Goal: Information Seeking & Learning: Learn about a topic

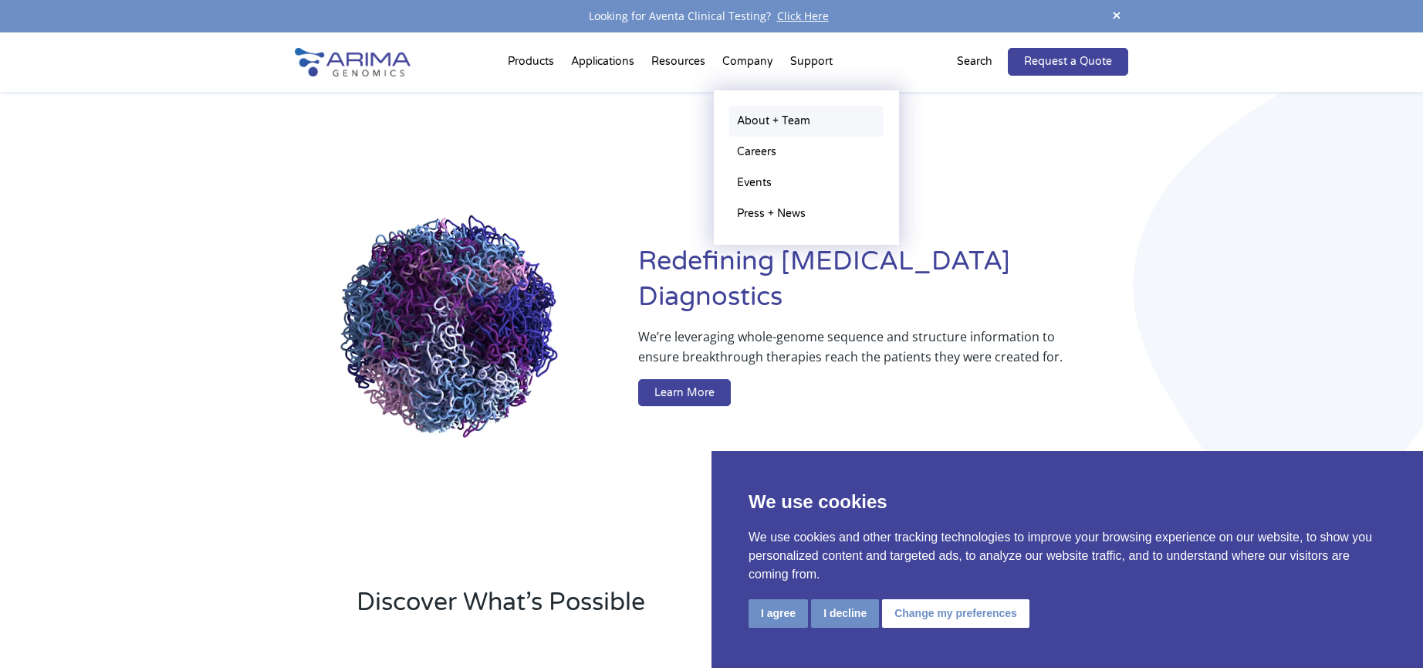
click at [772, 118] on link "About + Team" at bounding box center [806, 121] width 154 height 31
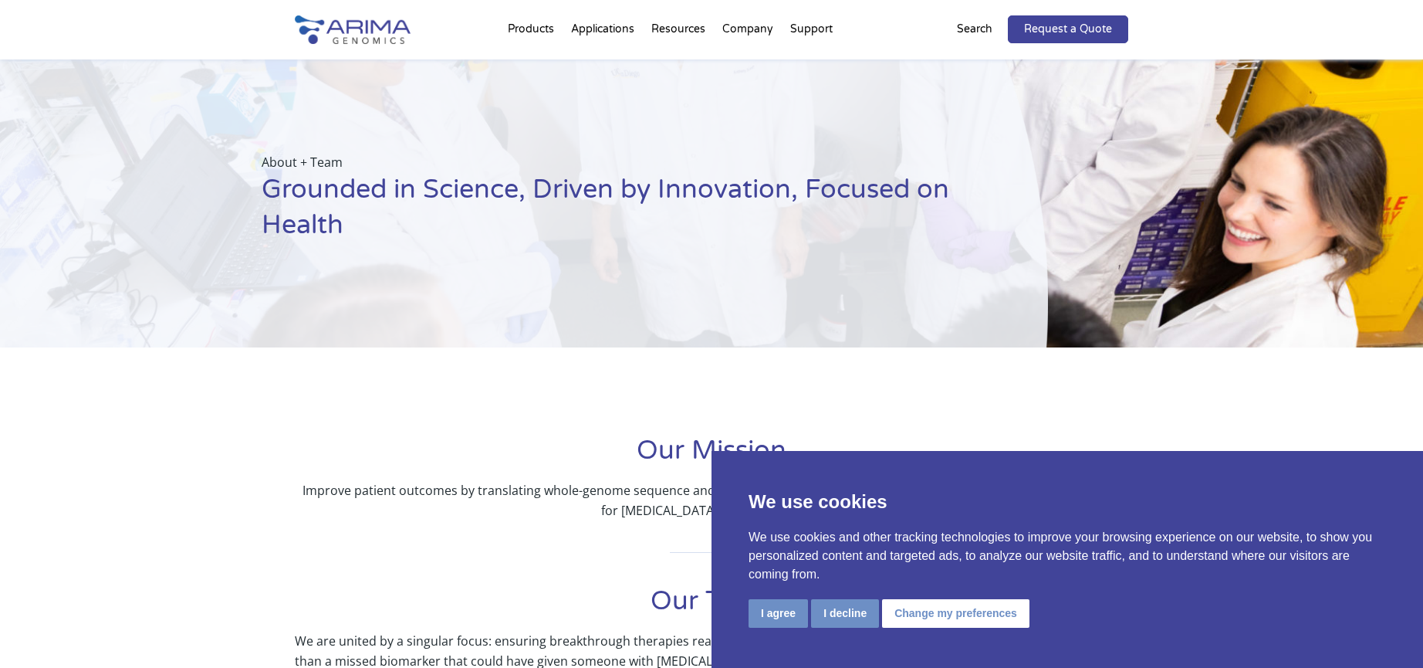
scroll to position [157, 0]
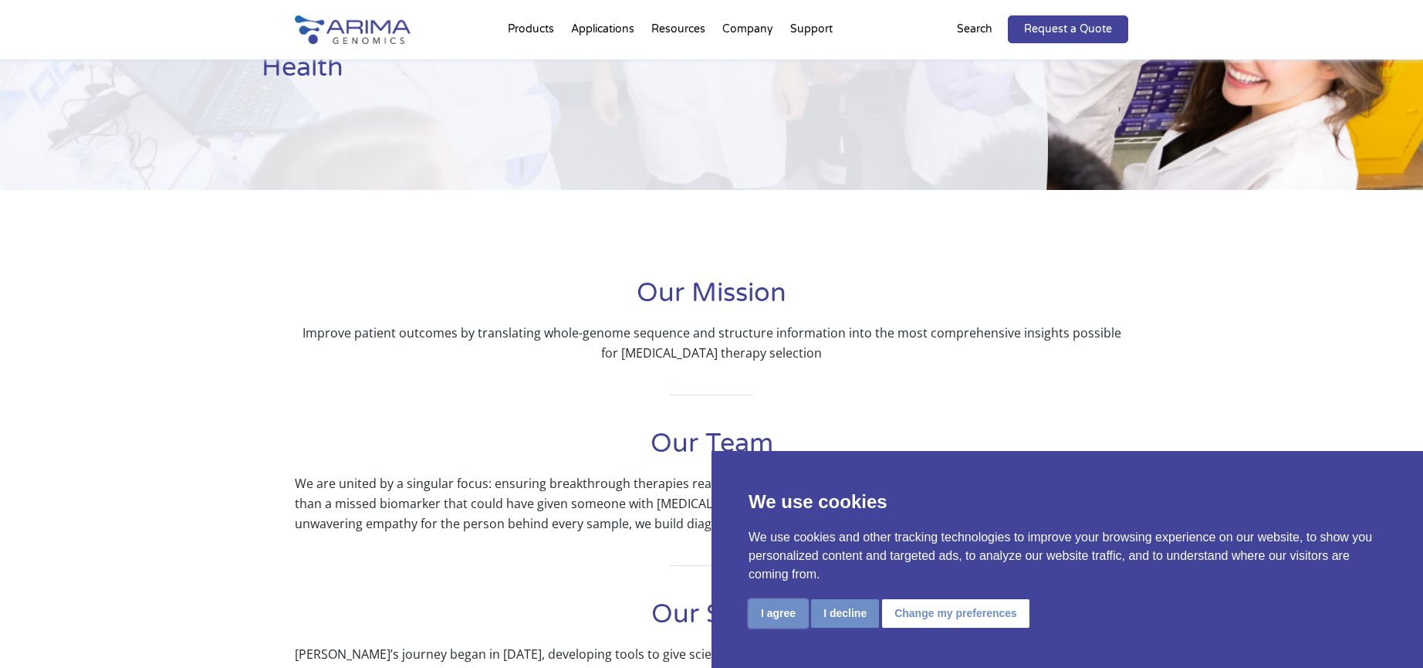
drag, startPoint x: 770, startPoint y: 614, endPoint x: 729, endPoint y: 480, distance: 140.6
click at [770, 613] on button "I agree" at bounding box center [778, 613] width 59 height 29
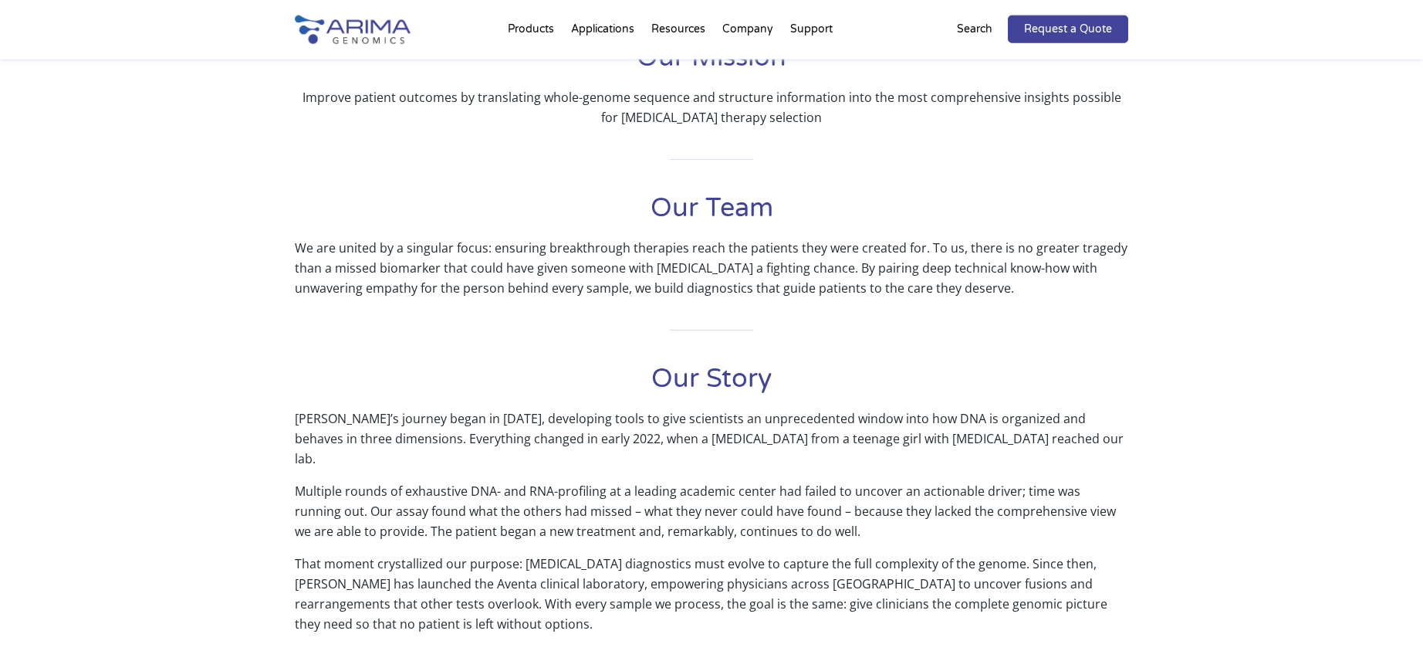
scroll to position [394, 0]
click at [305, 566] on p "That moment crystallized our purpose: [MEDICAL_DATA] diagnostics must evolve to…" at bounding box center [712, 599] width 834 height 93
drag, startPoint x: 296, startPoint y: 562, endPoint x: 520, endPoint y: 561, distance: 224.6
click at [520, 561] on p "That moment crystallized our purpose: [MEDICAL_DATA] diagnostics must evolve to…" at bounding box center [712, 599] width 834 height 93
click at [662, 553] on p "That moment crystallized our purpose: [MEDICAL_DATA] diagnostics must evolve to…" at bounding box center [712, 599] width 834 height 93
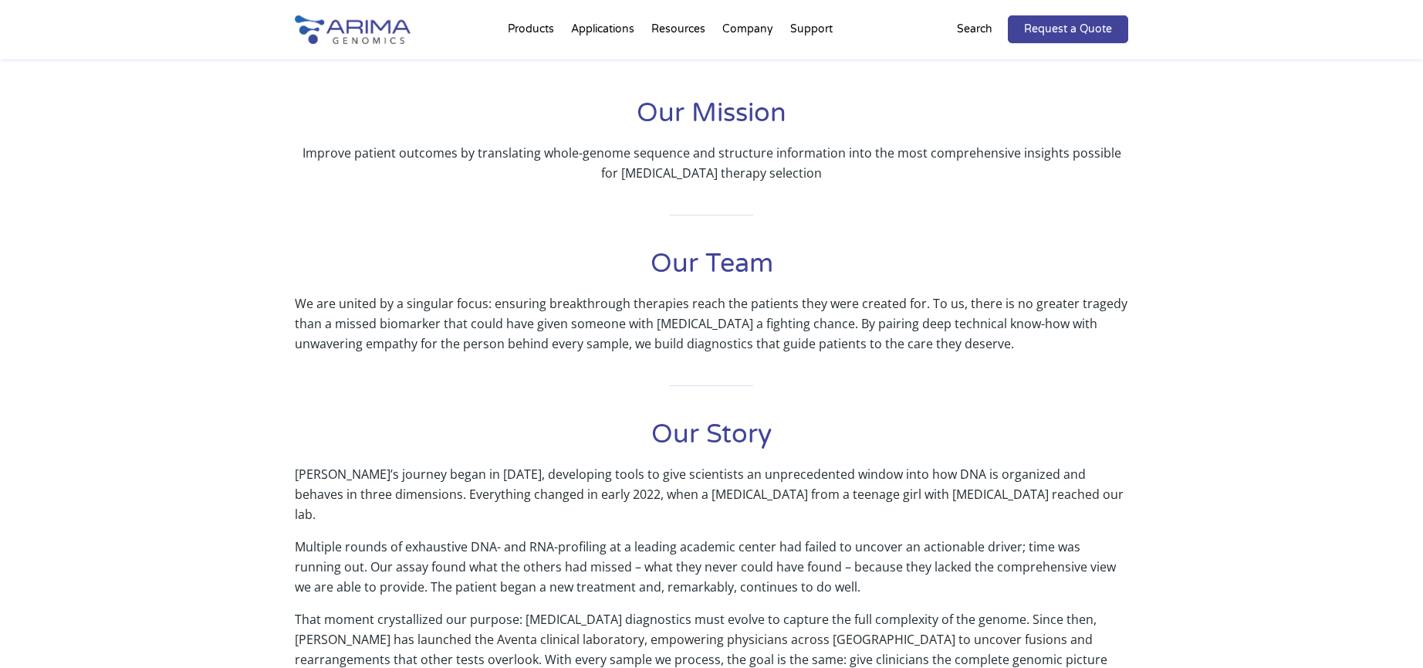
scroll to position [315, 0]
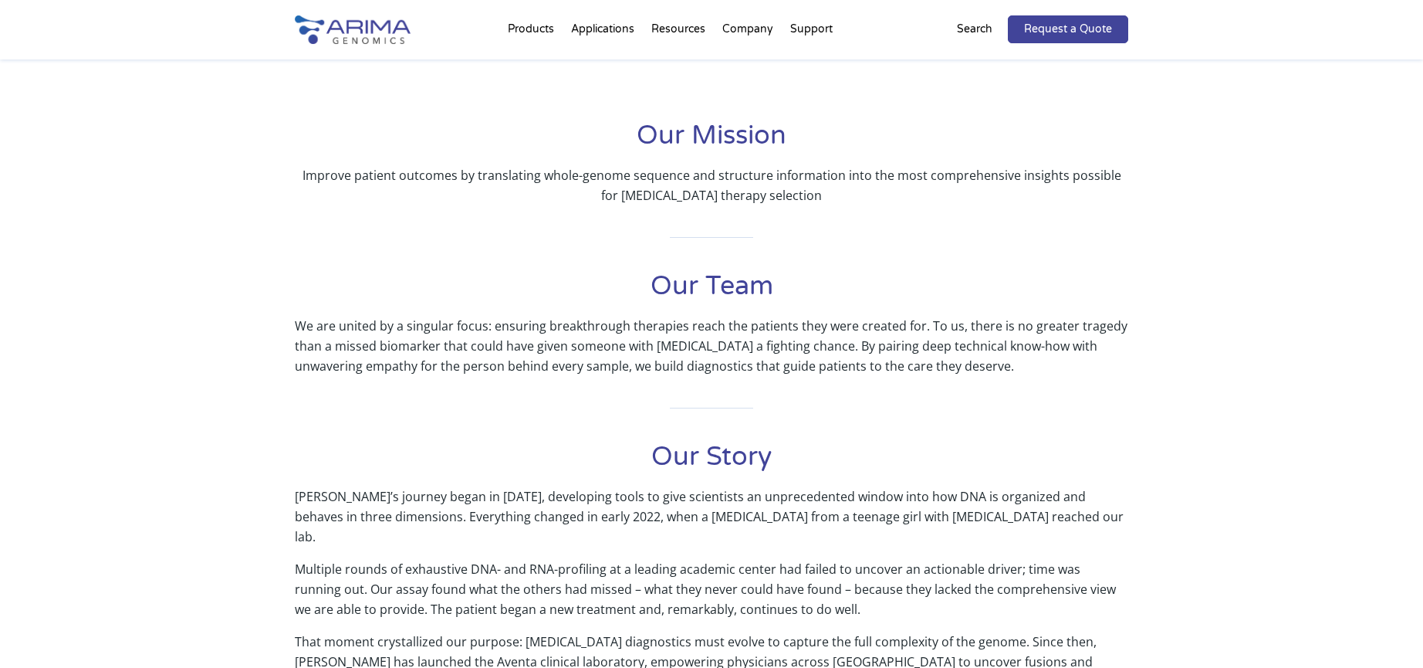
click at [410, 178] on p "Improve patient outcomes by translating whole-genome sequence and structure inf…" at bounding box center [712, 185] width 834 height 40
click at [370, 333] on p "We are united by a singular focus: ensuring breakthrough therapies reach the pa…" at bounding box center [712, 346] width 834 height 60
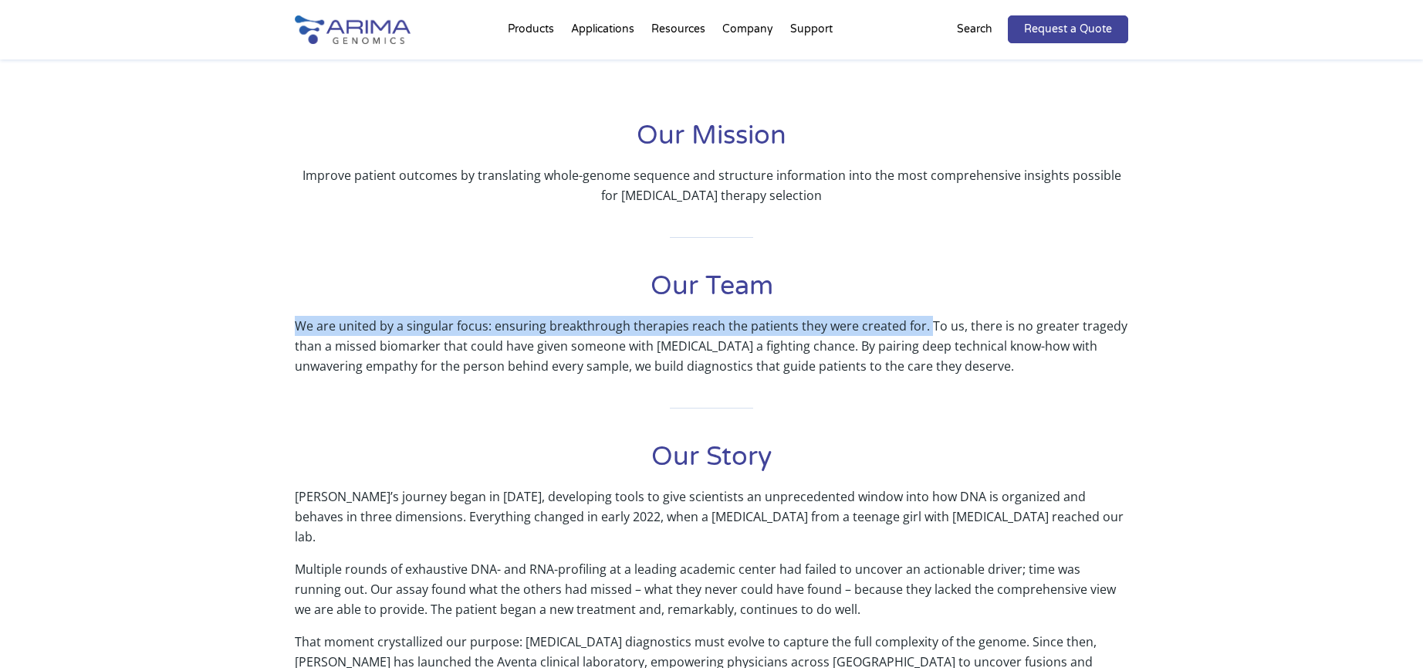
drag, startPoint x: 296, startPoint y: 323, endPoint x: 923, endPoint y: 323, distance: 627.5
click at [923, 323] on p "We are united by a singular focus: ensuring breakthrough therapies reach the pa…" at bounding box center [712, 346] width 834 height 60
copy p "We are united by a singular focus: ensuring breakthrough therapies reach the pa…"
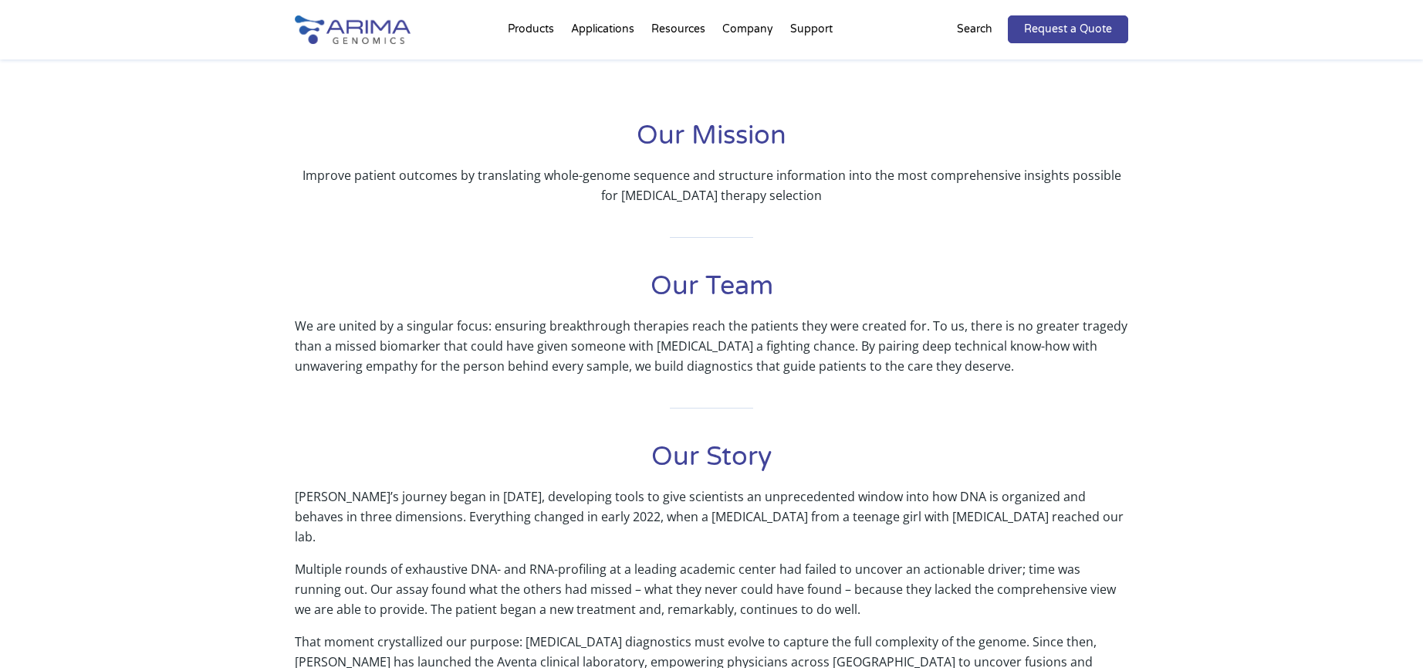
click at [410, 340] on p "We are united by a singular focus: ensuring breakthrough therapies reach the pa…" at bounding box center [712, 346] width 834 height 60
click at [292, 323] on div "Our Mission Improve patient outcomes by translating whole-genome sequence and s…" at bounding box center [711, 468] width 1423 height 717
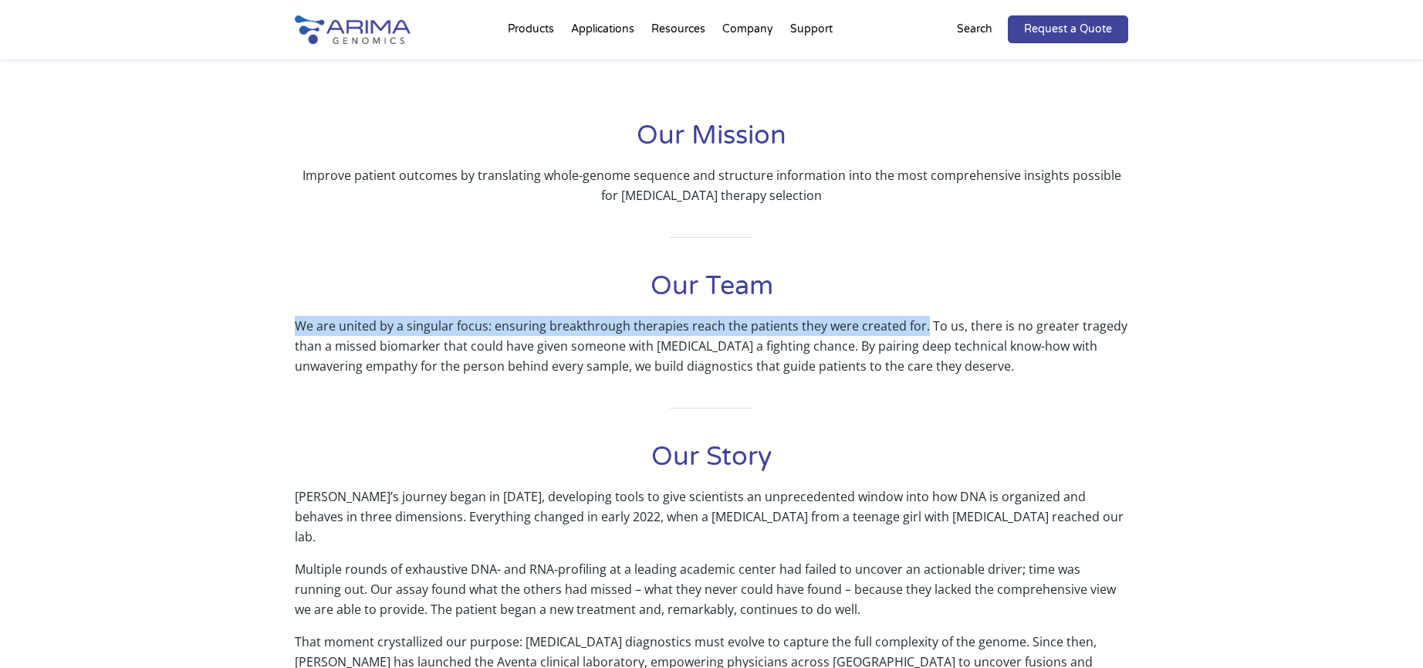
drag, startPoint x: 296, startPoint y: 319, endPoint x: 919, endPoint y: 323, distance: 622.9
click at [919, 323] on p "We are united by a singular focus: ensuring breakthrough therapies reach the pa…" at bounding box center [712, 346] width 834 height 60
copy p "We are united by a singular focus: ensuring breakthrough therapies reach the pa…"
